Goal: Task Accomplishment & Management: Use online tool/utility

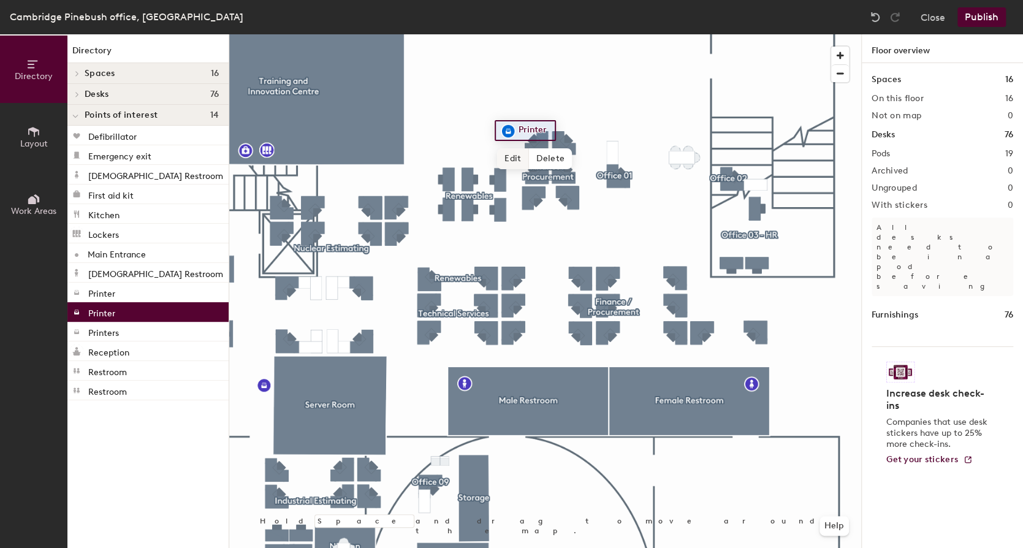
click at [511, 156] on span "Edit" at bounding box center [513, 158] width 32 height 21
click at [523, 159] on span "Done" at bounding box center [529, 158] width 36 height 21
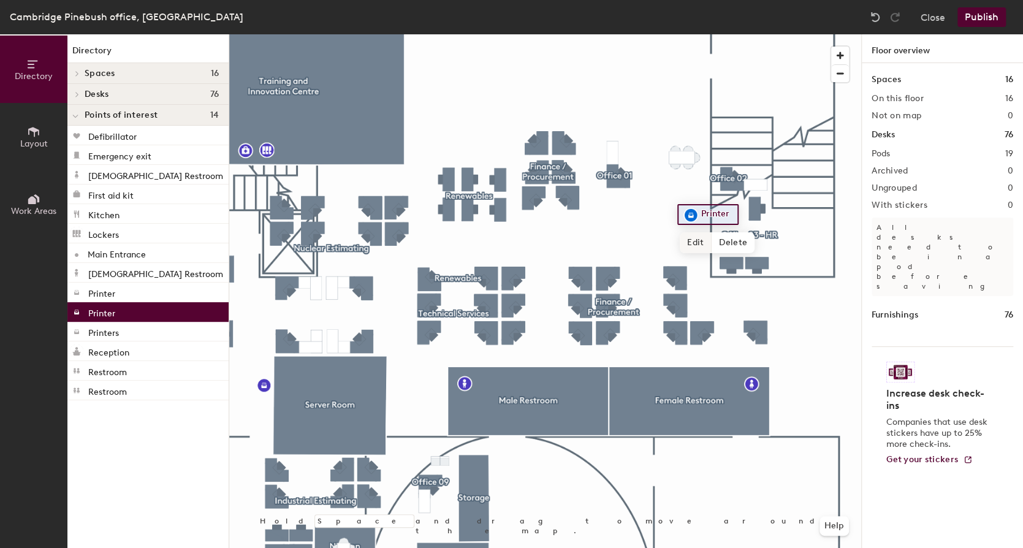
click at [700, 243] on span "Edit" at bounding box center [695, 242] width 32 height 21
click at [741, 213] on div "Printer" at bounding box center [710, 214] width 66 height 21
click at [735, 213] on input "Printer" at bounding box center [717, 214] width 39 height 17
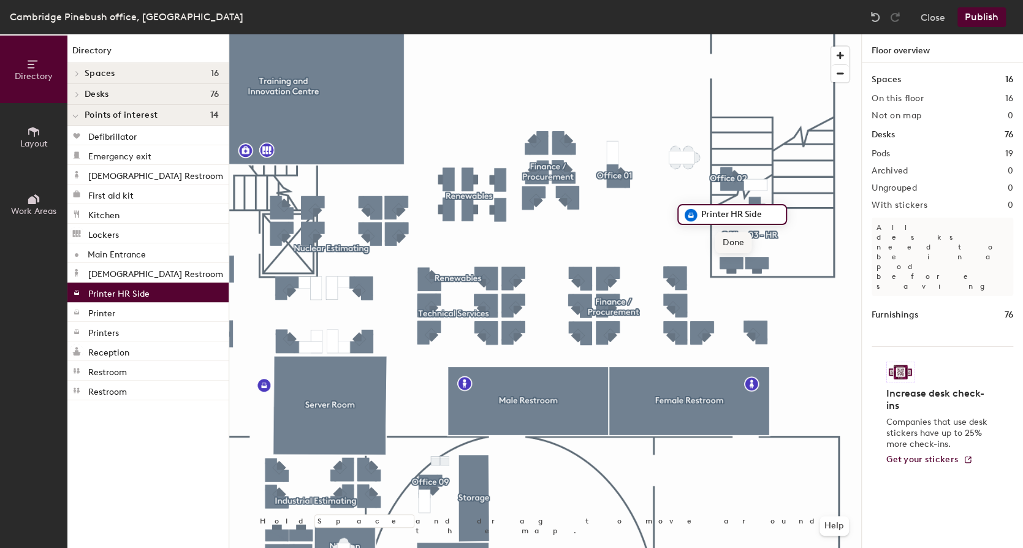
type input "Printer HR Side"
click at [731, 243] on span "Done" at bounding box center [733, 242] width 36 height 21
click at [992, 12] on button "Publish" at bounding box center [981, 17] width 48 height 20
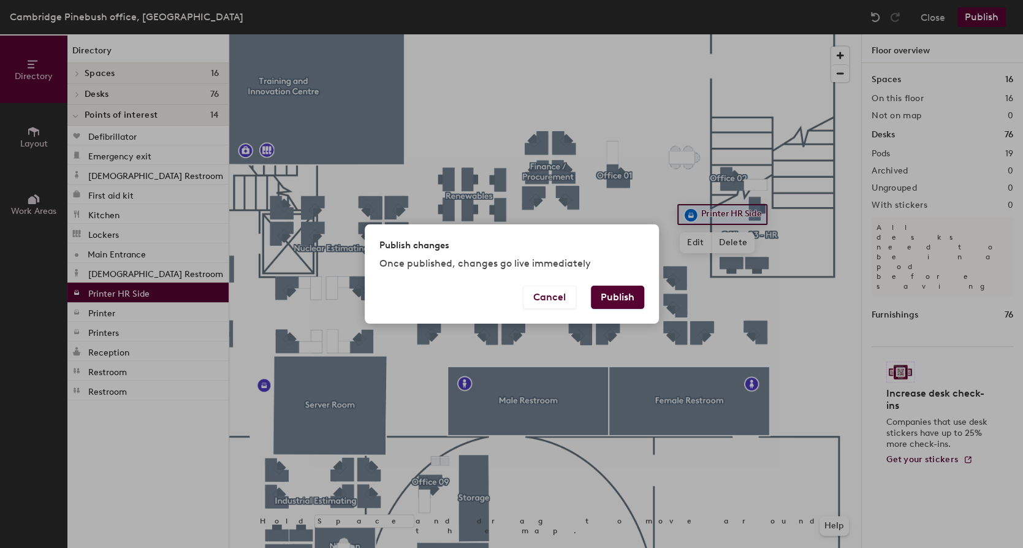
click at [623, 291] on button "Publish" at bounding box center [617, 297] width 53 height 23
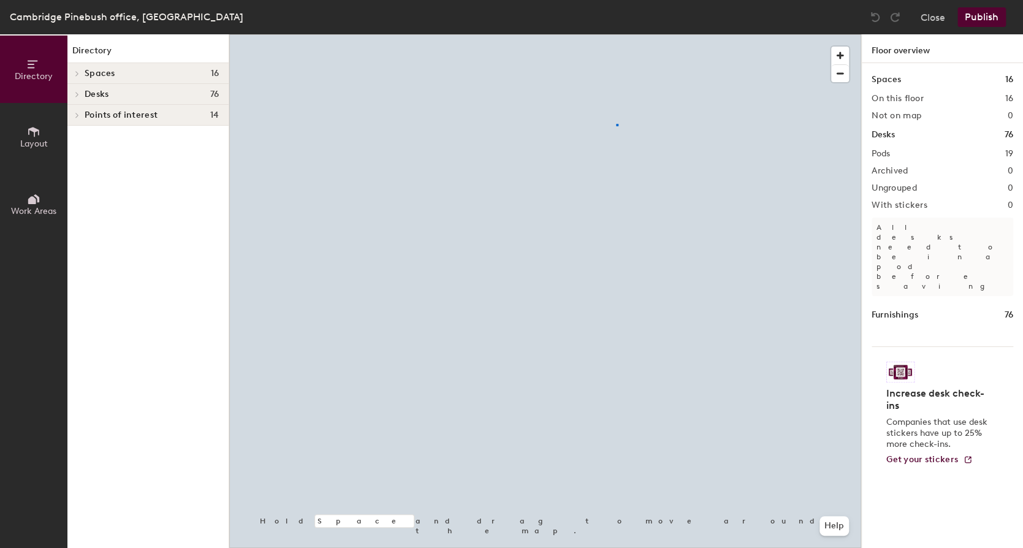
click at [616, 34] on div at bounding box center [545, 34] width 632 height 0
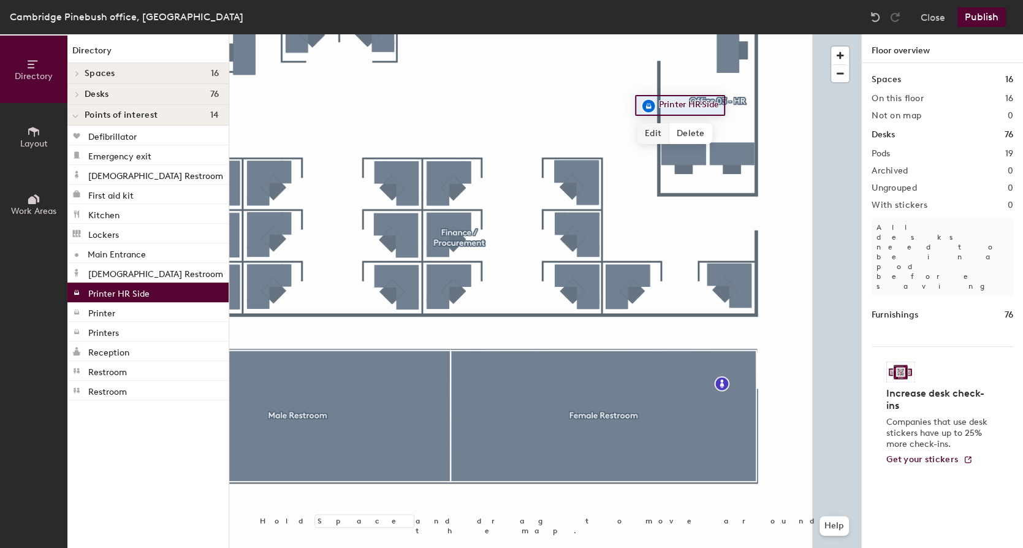
click at [656, 132] on span "Edit" at bounding box center [653, 133] width 32 height 21
click at [695, 104] on input "Printer HR Side" at bounding box center [697, 105] width 83 height 17
click at [703, 107] on input "Printer HR Side" at bounding box center [697, 105] width 83 height 17
click at [691, 105] on input "Printer HR Side" at bounding box center [697, 105] width 83 height 17
drag, startPoint x: 691, startPoint y: 105, endPoint x: 715, endPoint y: 104, distance: 23.9
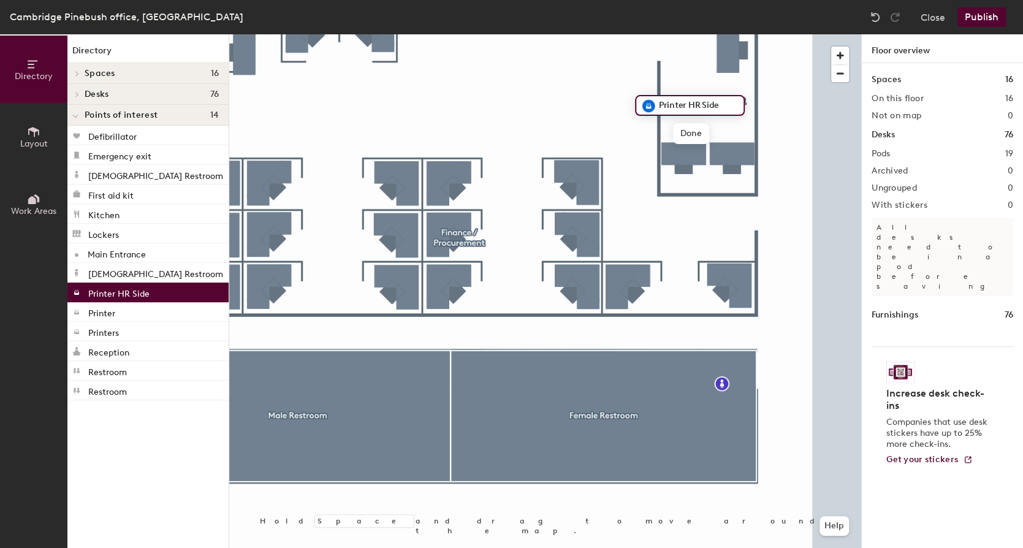
click at [715, 104] on input "Printer HR Side" at bounding box center [697, 105] width 83 height 17
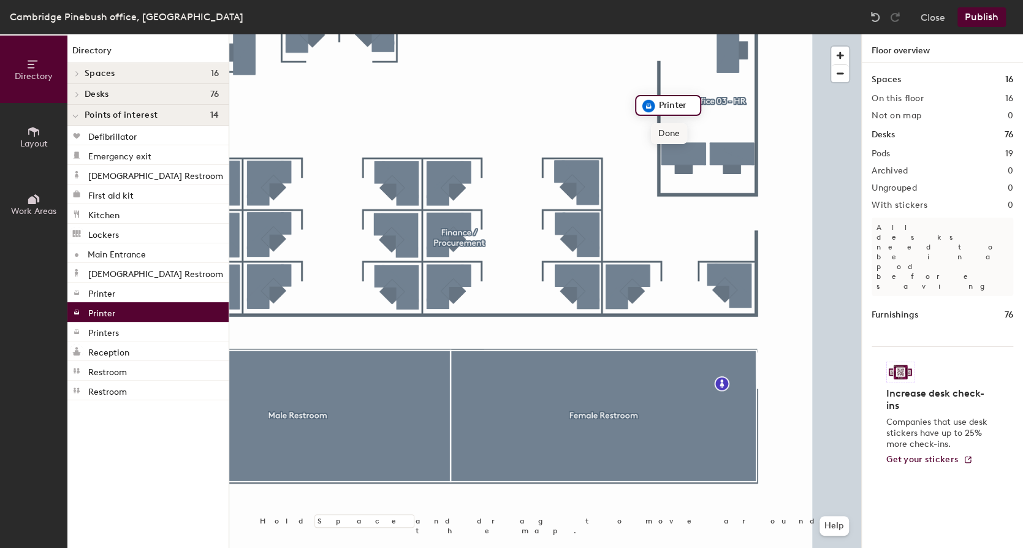
type input "Printer"
click at [668, 134] on span "Done" at bounding box center [669, 133] width 36 height 21
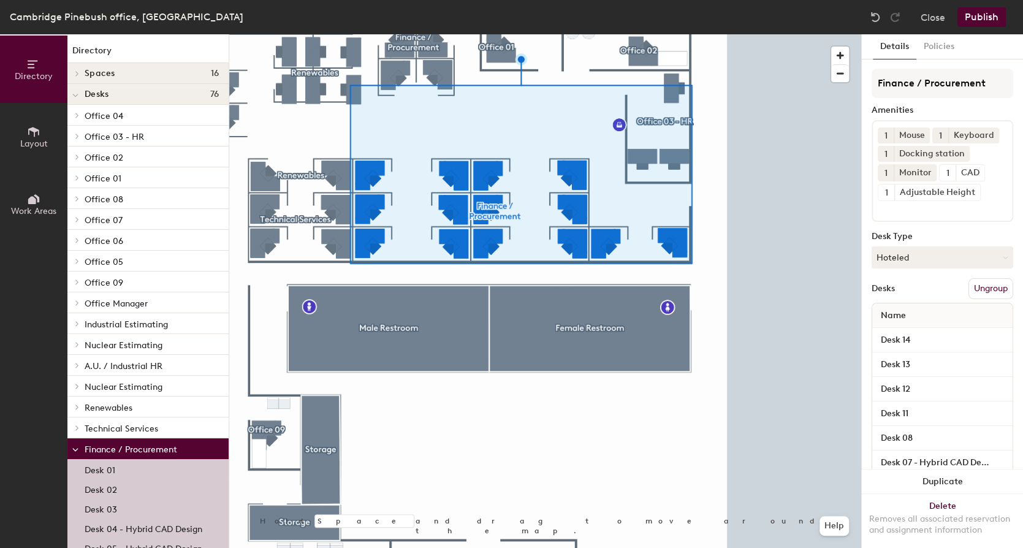
click at [820, 34] on div at bounding box center [545, 34] width 632 height 0
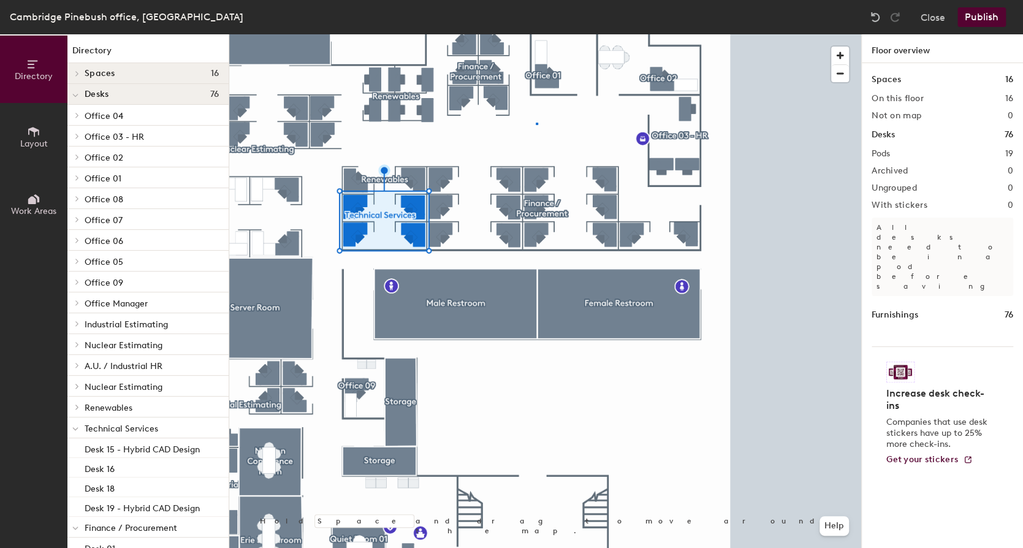
click at [535, 34] on div at bounding box center [545, 34] width 632 height 0
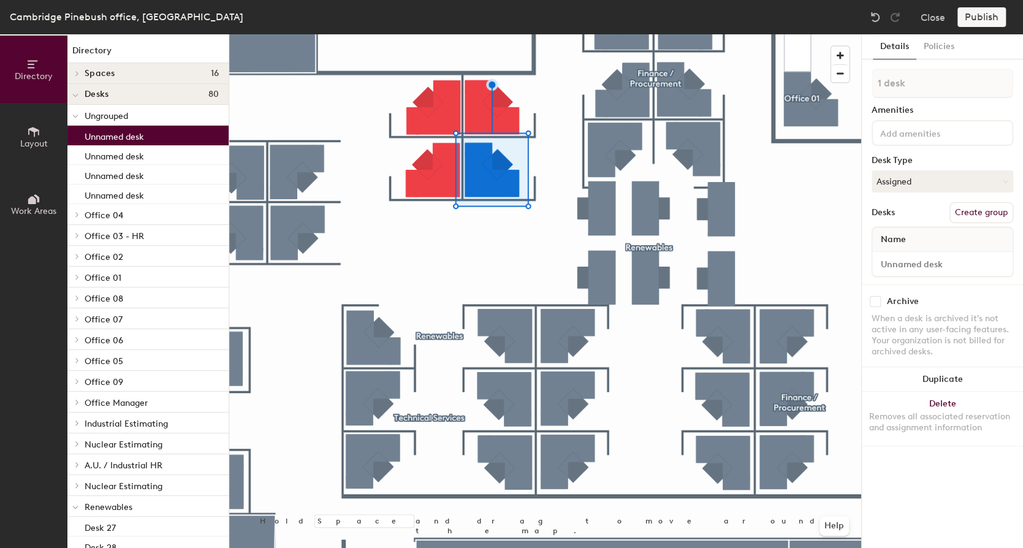
click at [540, 34] on div at bounding box center [545, 34] width 632 height 0
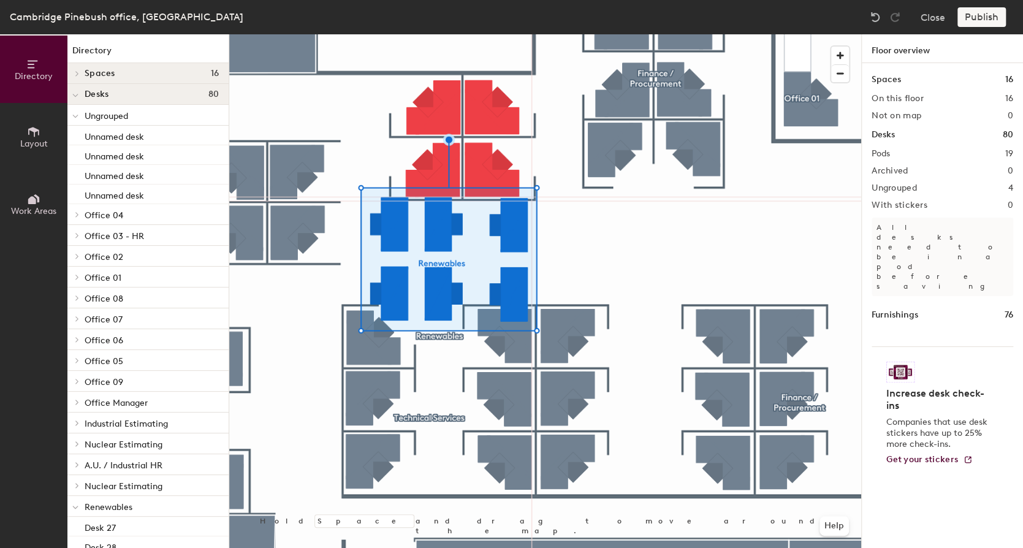
click at [524, 34] on div at bounding box center [545, 34] width 632 height 0
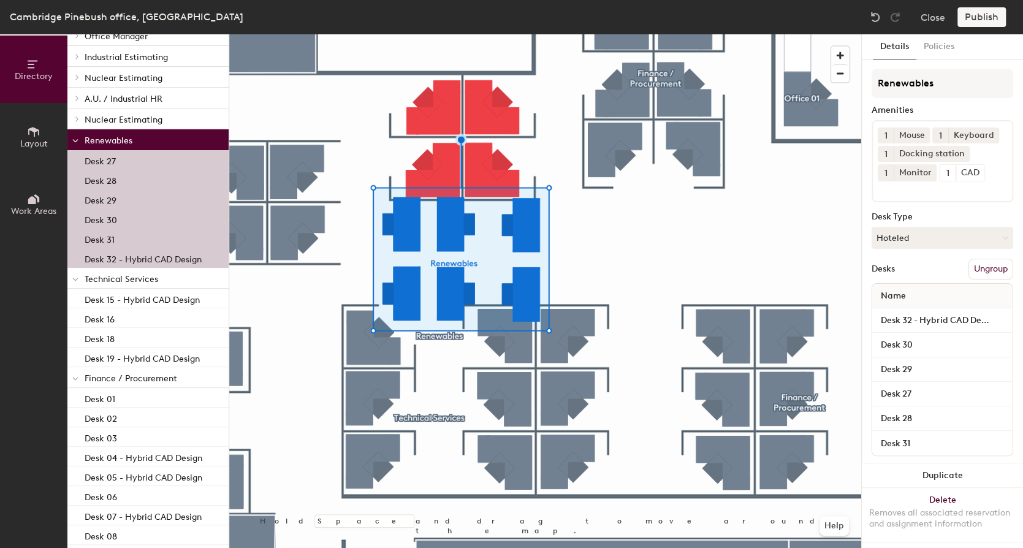
scroll to position [368, 0]
click at [979, 15] on div "Publish" at bounding box center [985, 17] width 56 height 20
click at [979, 18] on div "Publish" at bounding box center [985, 17] width 56 height 20
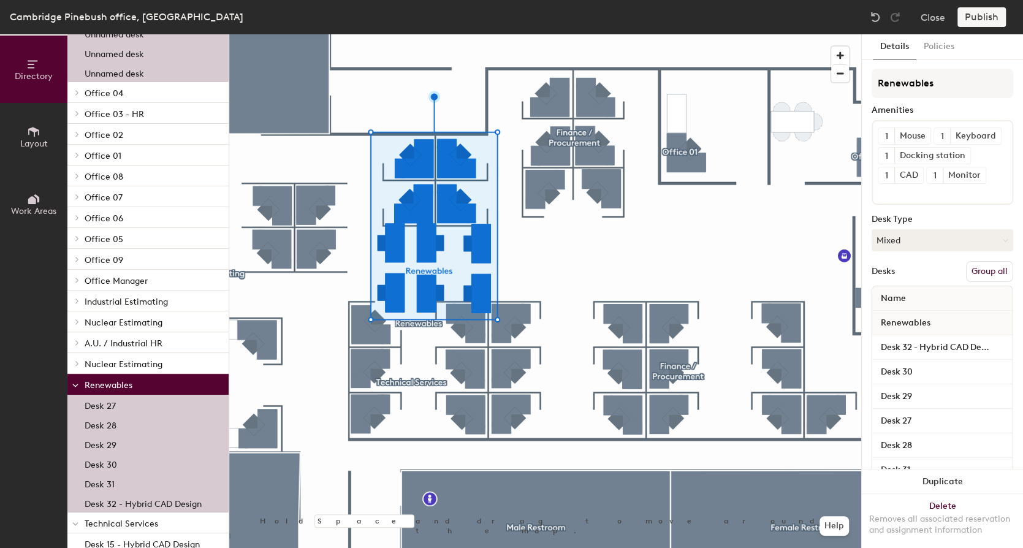
scroll to position [0, 0]
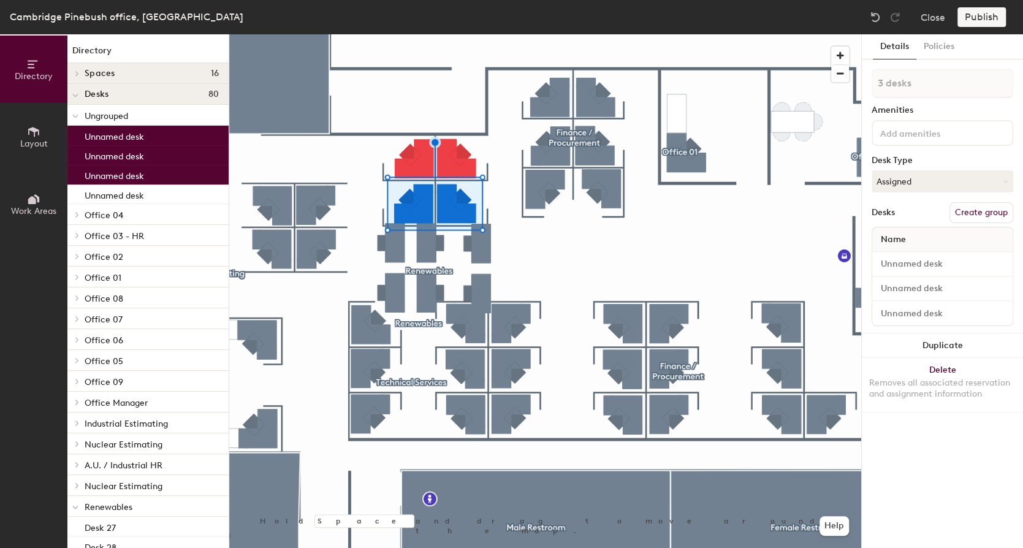
type input "4 desks"
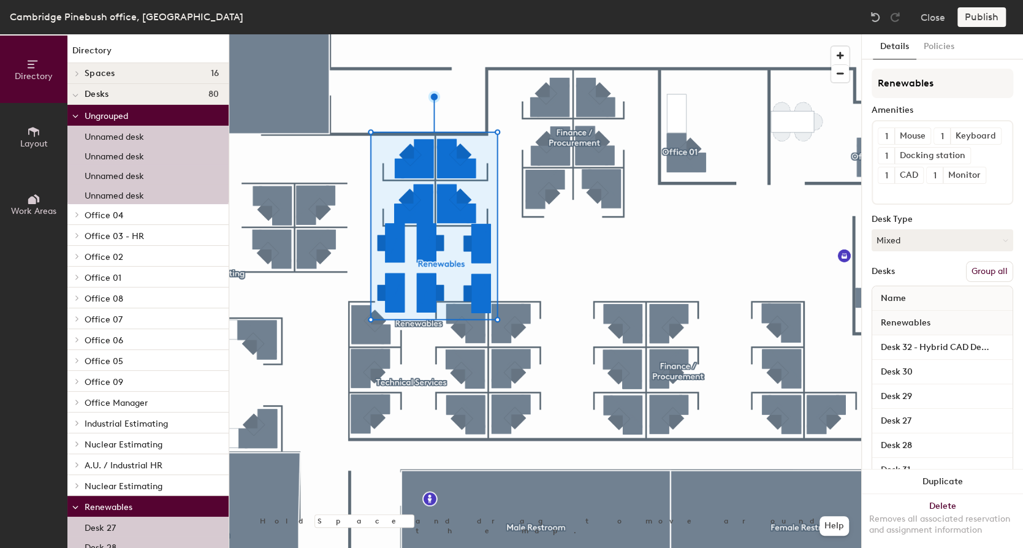
click at [983, 282] on button "Group all" at bounding box center [989, 271] width 47 height 21
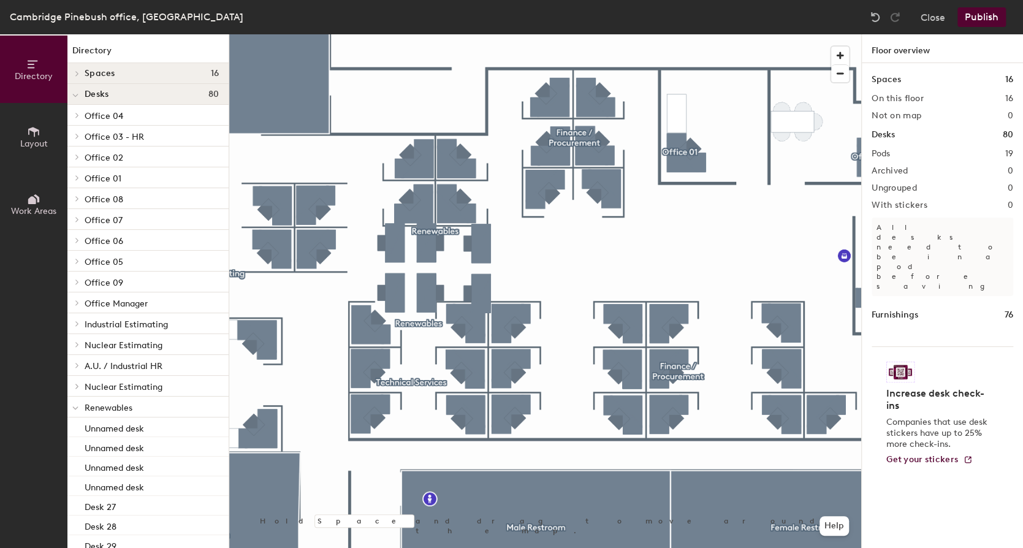
click at [982, 18] on button "Publish" at bounding box center [981, 17] width 48 height 20
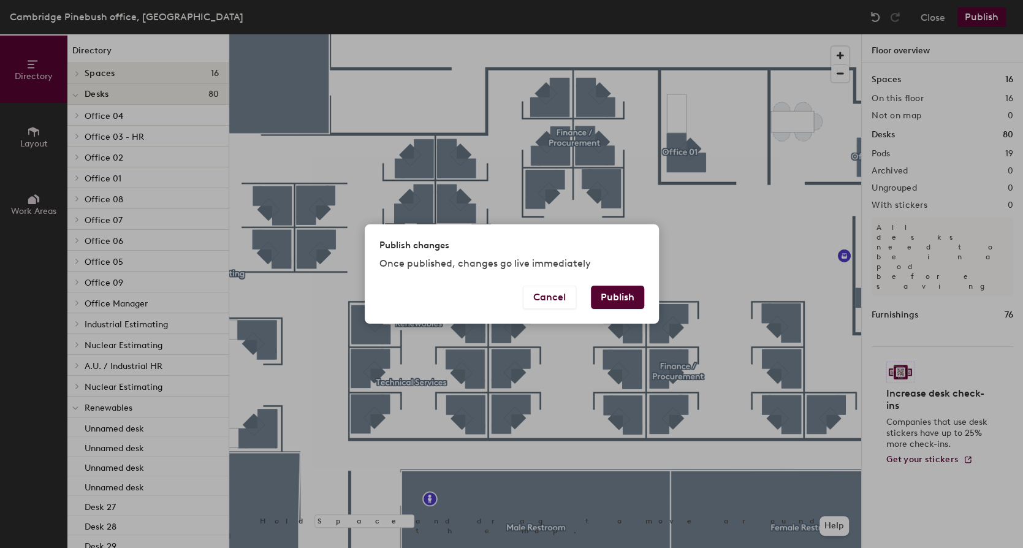
drag, startPoint x: 626, startPoint y: 301, endPoint x: 876, endPoint y: 325, distance: 251.2
click at [626, 301] on button "Publish" at bounding box center [617, 297] width 53 height 23
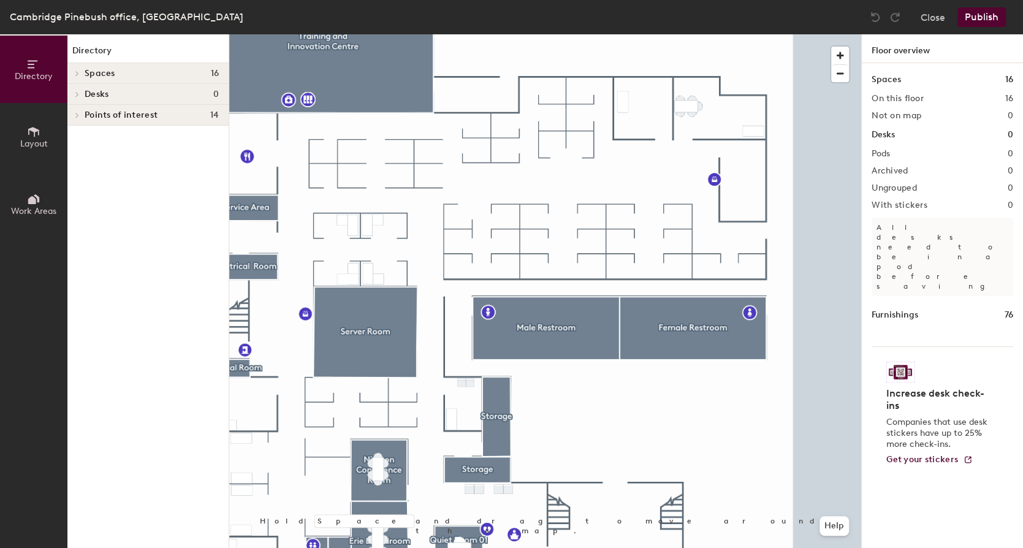
click at [977, 13] on button "Publish" at bounding box center [981, 17] width 48 height 20
